Goal: Browse casually

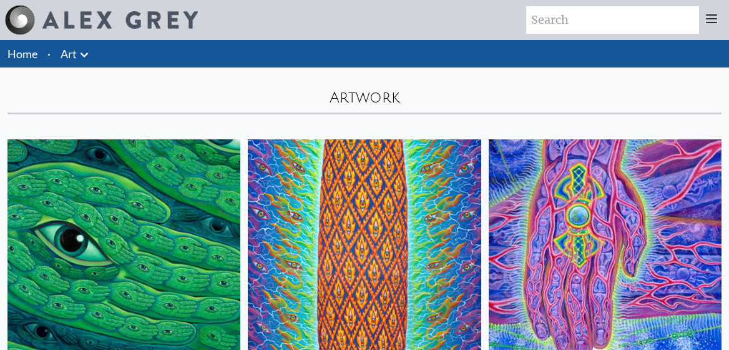
scroll to position [298, 0]
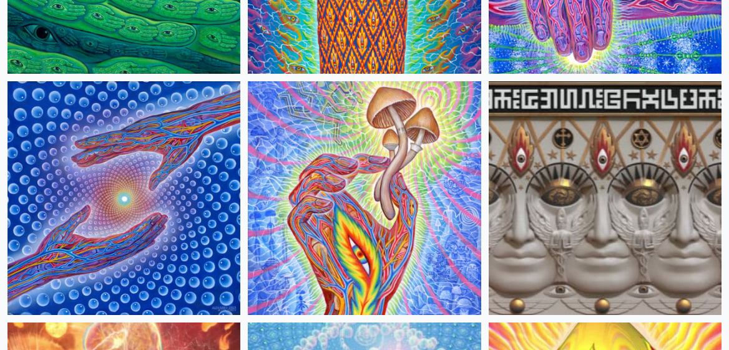
click at [369, 202] on img at bounding box center [364, 197] width 233 height 233
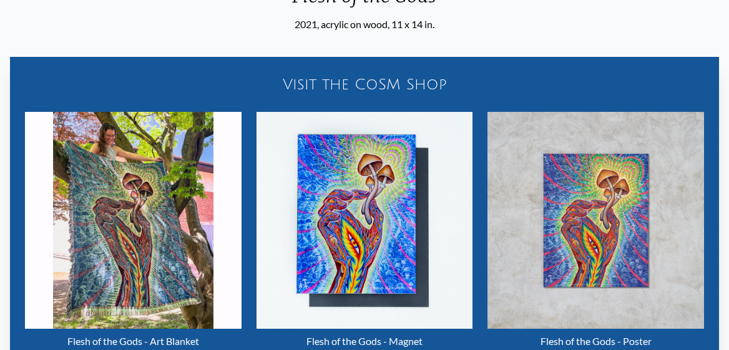
scroll to position [409, 0]
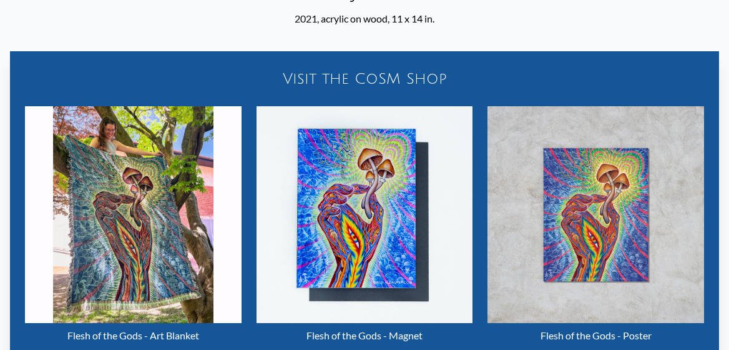
click at [360, 234] on img "2 / 22" at bounding box center [365, 214] width 217 height 217
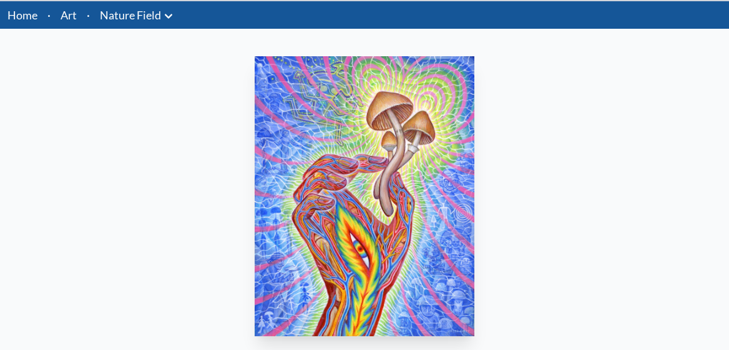
scroll to position [0, 0]
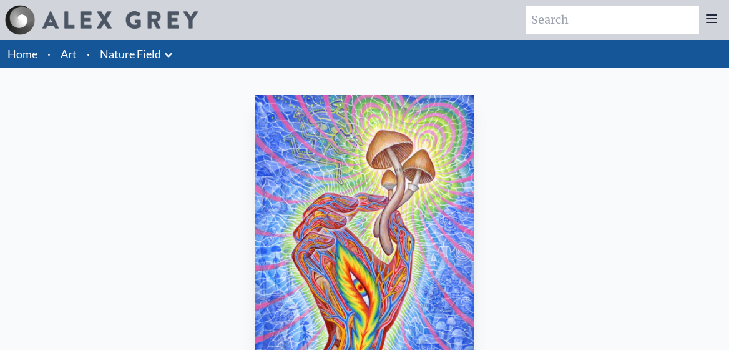
click at [16, 48] on link "Home" at bounding box center [22, 54] width 30 height 14
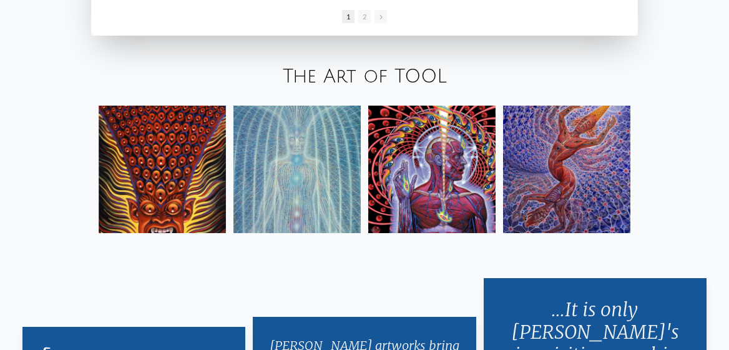
scroll to position [1841, 0]
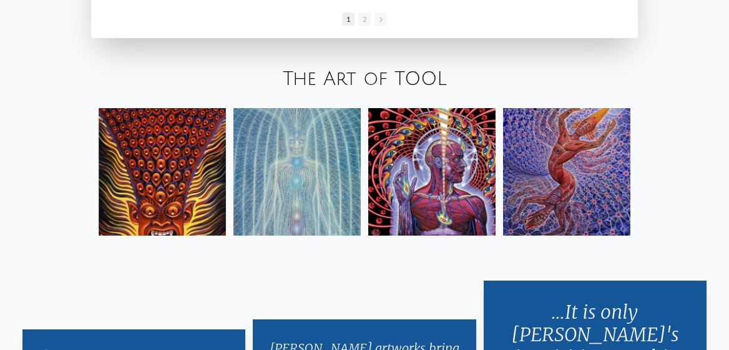
click at [399, 79] on link "The Art of TOOL" at bounding box center [365, 79] width 164 height 21
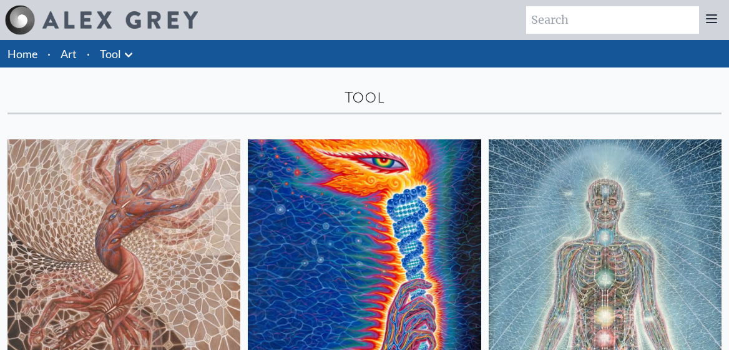
click at [124, 67] on li "Tool Anatomical Drawings" at bounding box center [118, 53] width 46 height 27
click at [119, 57] on link "Tool" at bounding box center [110, 53] width 21 height 17
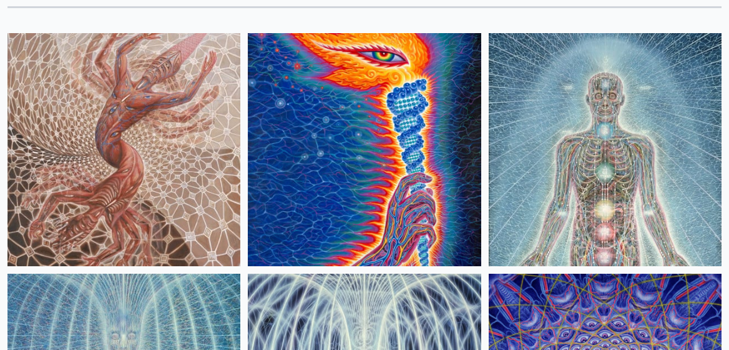
scroll to position [107, 0]
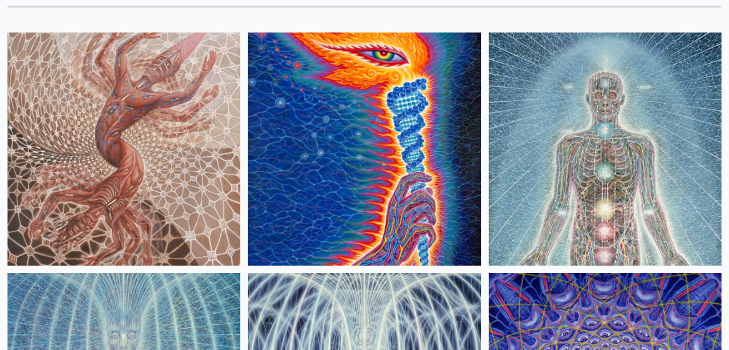
click at [101, 197] on img at bounding box center [123, 148] width 233 height 233
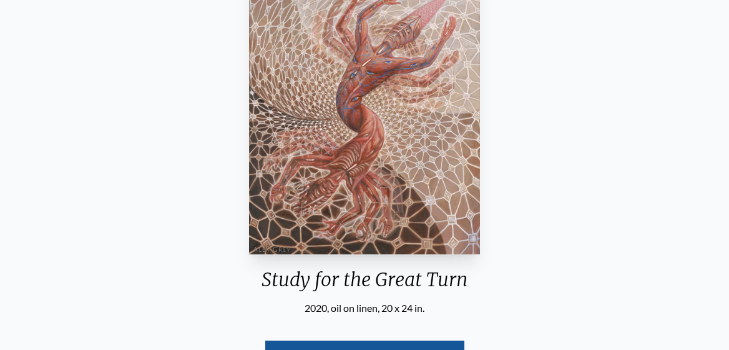
scroll to position [304, 0]
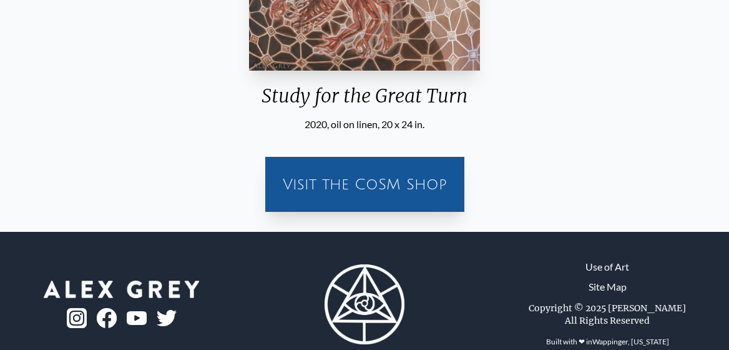
click at [316, 207] on div "Visit the CoSM Shop" at bounding box center [364, 184] width 199 height 55
click at [321, 185] on div "Visit the CoSM Shop" at bounding box center [365, 184] width 184 height 40
